Goal: Task Accomplishment & Management: Manage account settings

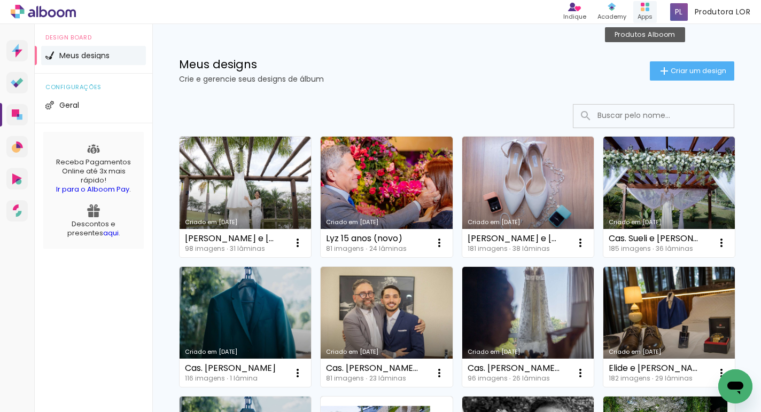
click at [644, 5] on rect at bounding box center [642, 5] width 4 height 4
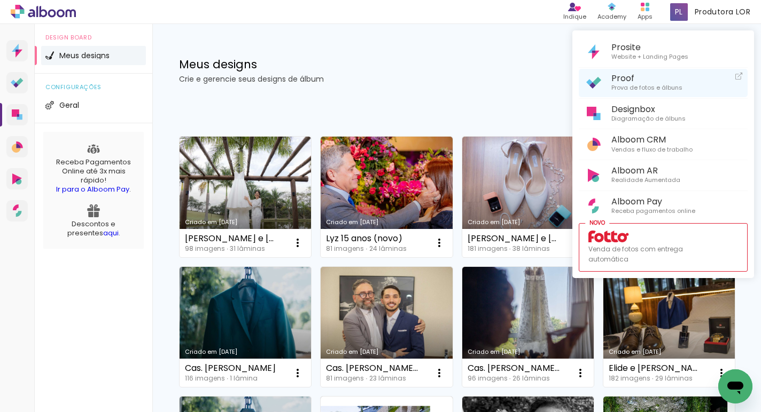
click at [624, 85] on span "Prova de fotos e álbuns" at bounding box center [646, 88] width 71 height 10
click at [714, 388] on div at bounding box center [380, 206] width 761 height 412
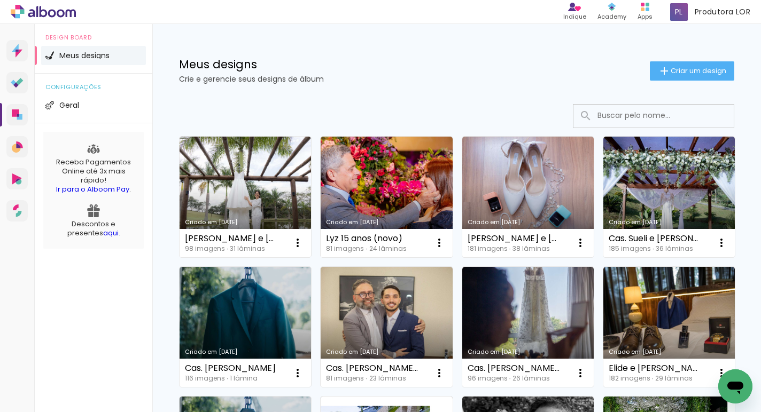
click at [735, 387] on icon "Abrir janela de mensagens" at bounding box center [735, 388] width 16 height 13
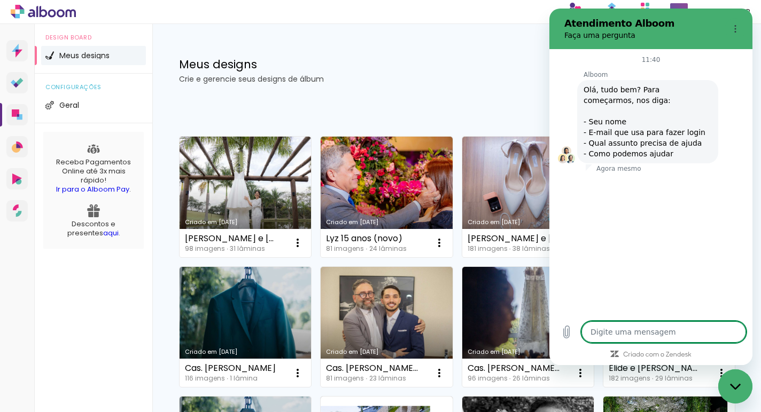
type textarea "x"
